Goal: Find specific page/section: Find specific page/section

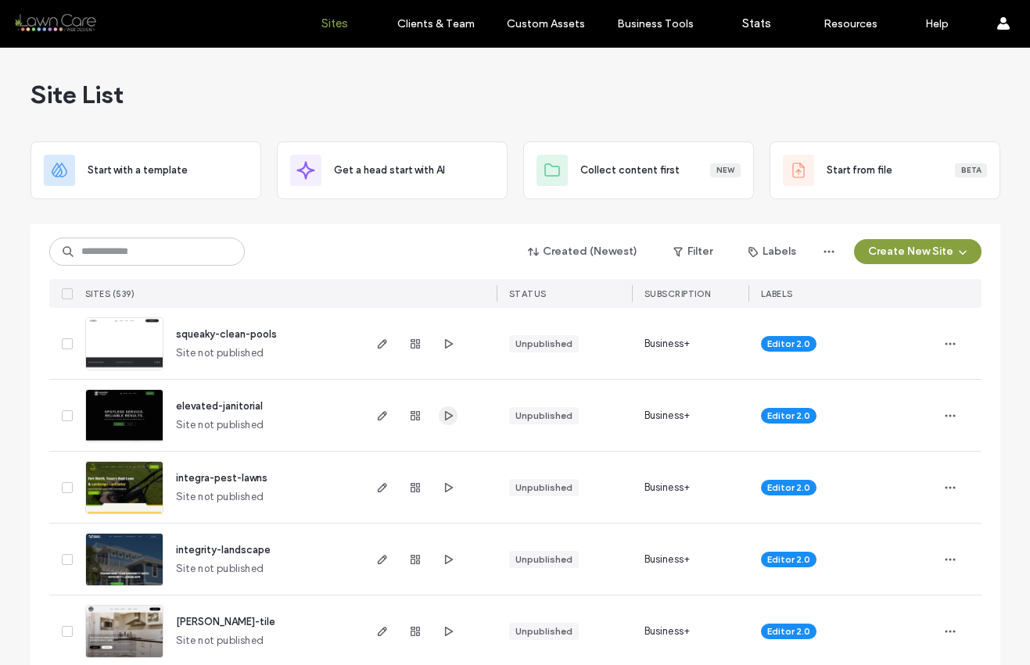
click at [442, 415] on icon "button" at bounding box center [448, 416] width 13 height 13
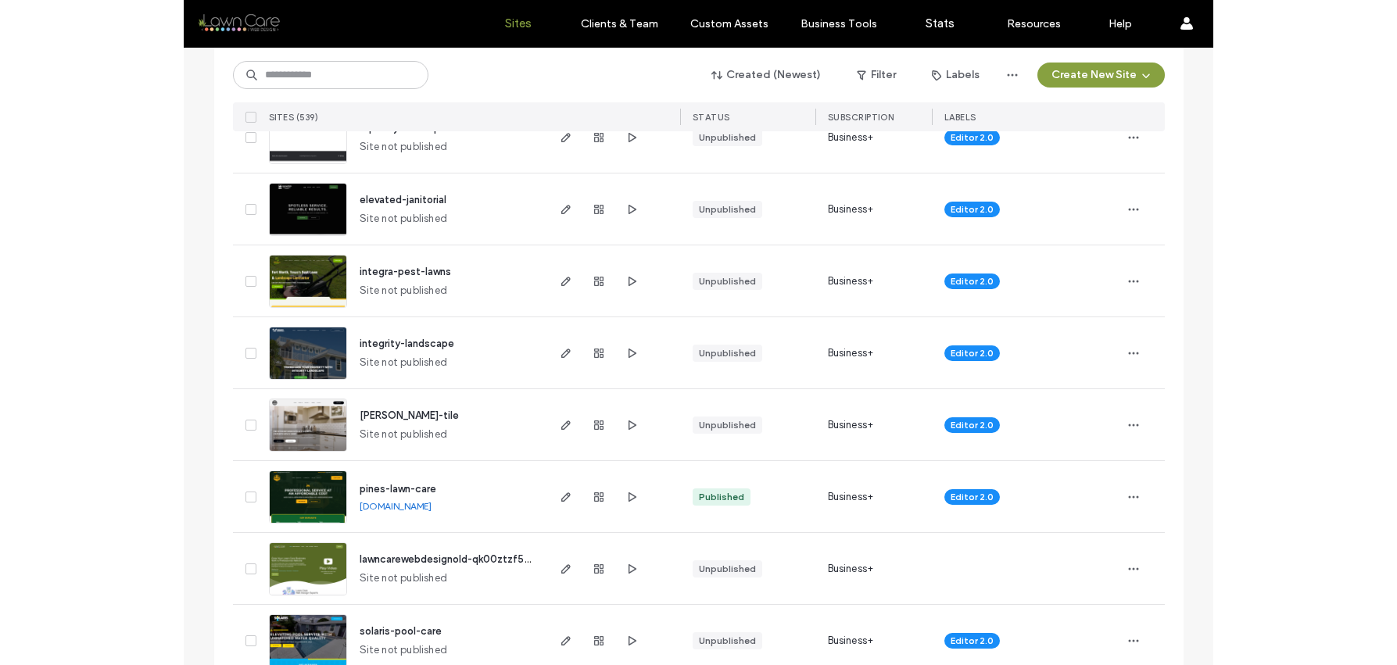
scroll to position [180, 0]
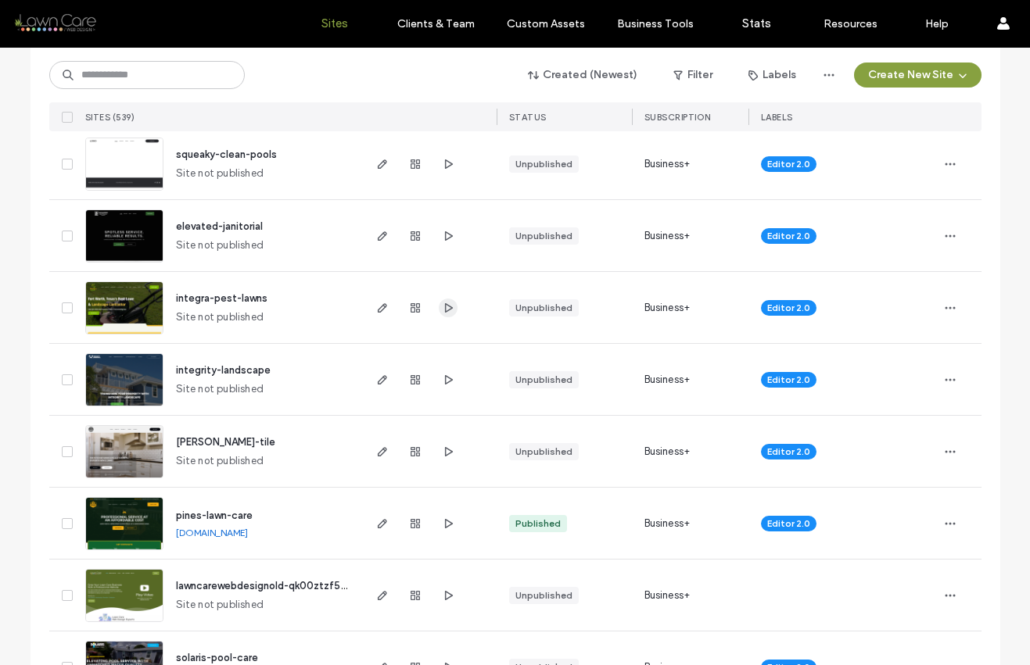
click at [443, 303] on icon "button" at bounding box center [448, 308] width 13 height 13
